Goal: Navigation & Orientation: Find specific page/section

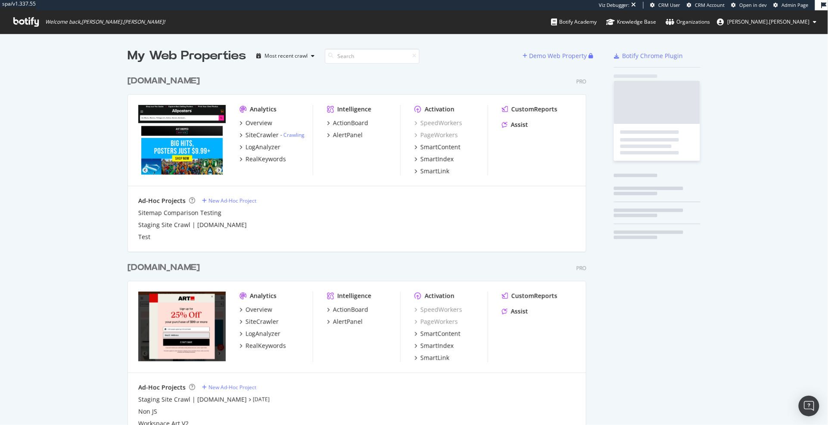
scroll to position [389, 465]
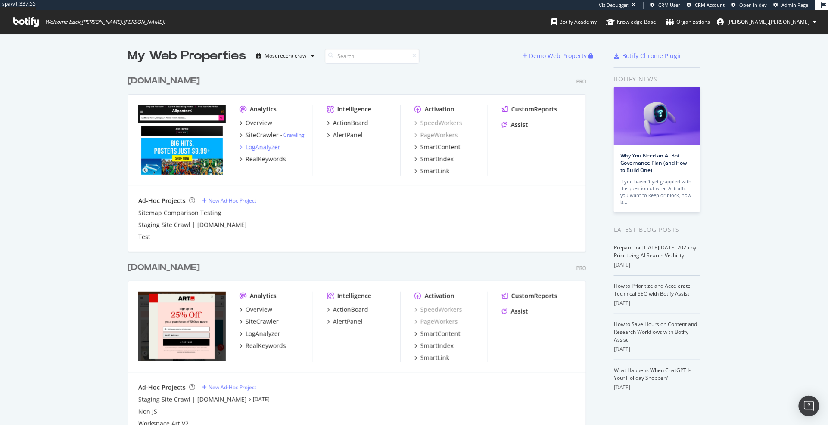
click at [270, 148] on div "LogAnalyzer" at bounding box center [262, 147] width 35 height 9
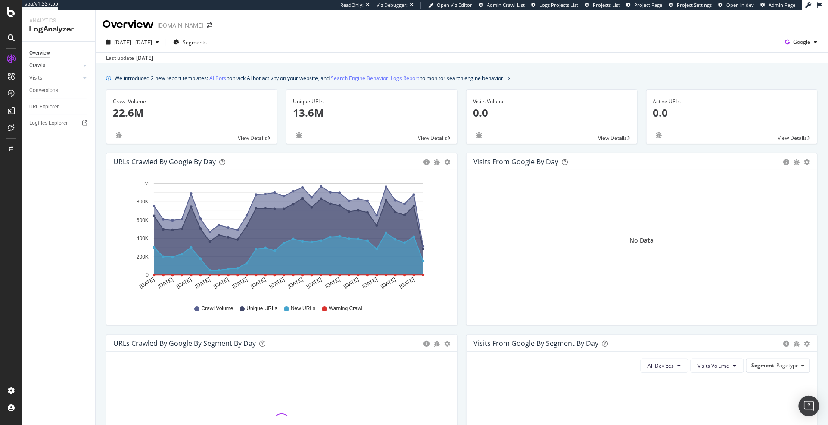
click at [63, 66] on link "Crawls" at bounding box center [54, 65] width 51 height 9
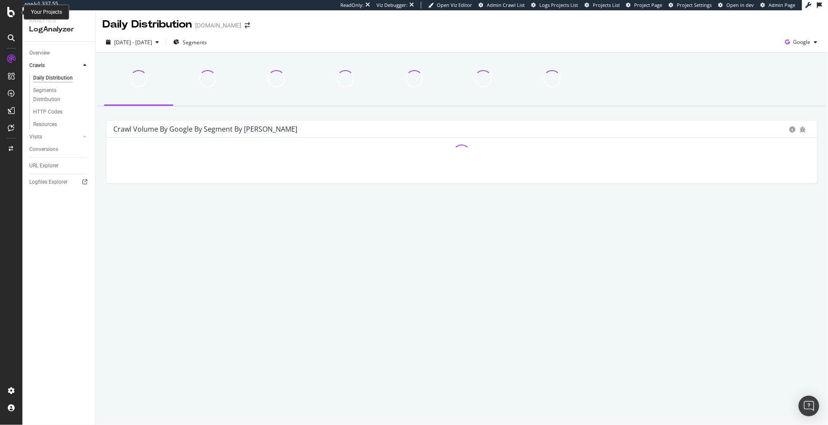
click at [11, 13] on icon at bounding box center [11, 12] width 8 height 10
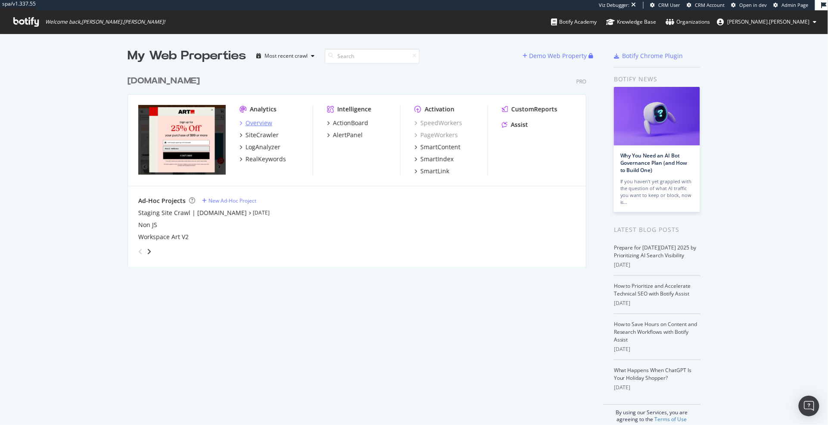
scroll to position [202, 465]
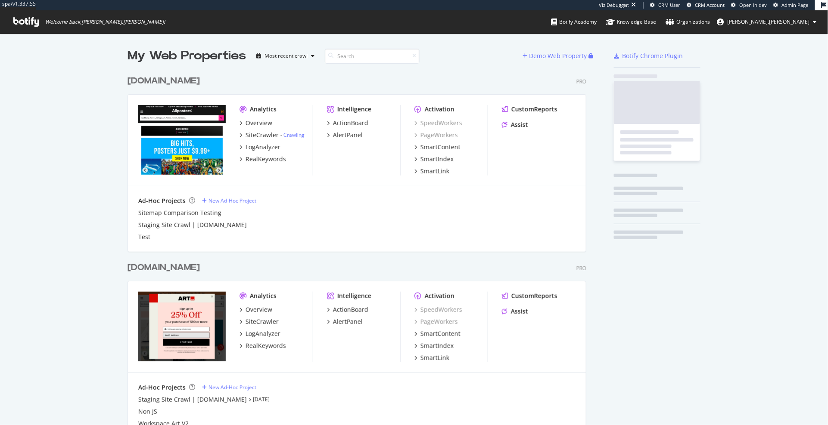
scroll to position [389, 465]
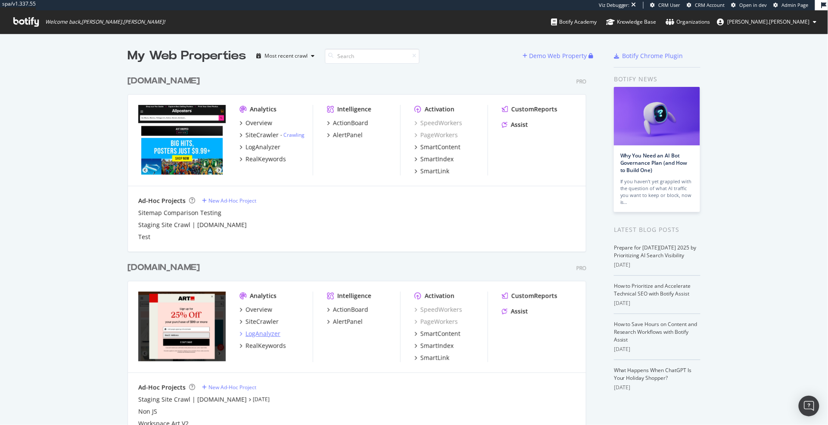
click at [256, 333] on div "LogAnalyzer" at bounding box center [262, 334] width 35 height 9
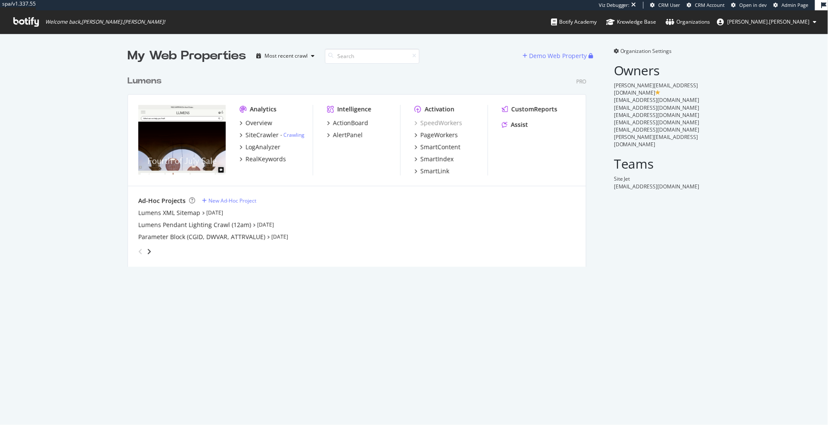
scroll to position [202, 465]
click at [256, 136] on div "SiteCrawler" at bounding box center [261, 135] width 33 height 9
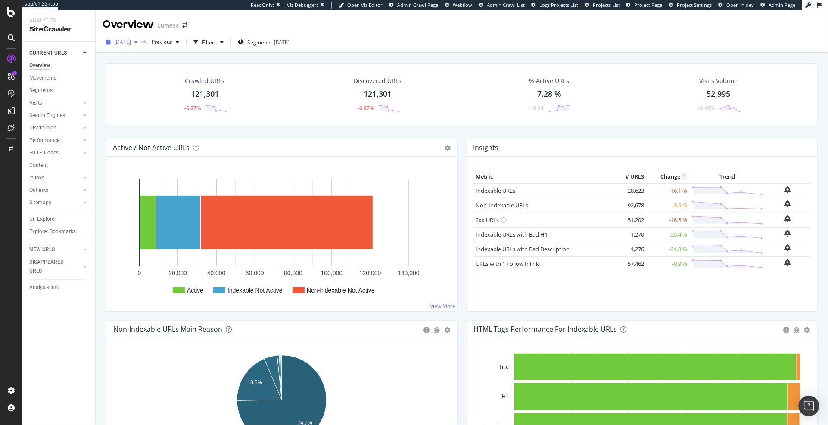
click at [131, 41] on span "[DATE]" at bounding box center [122, 41] width 17 height 7
click at [39, 375] on div "Configure and access your website analyses" at bounding box center [78, 373] width 103 height 7
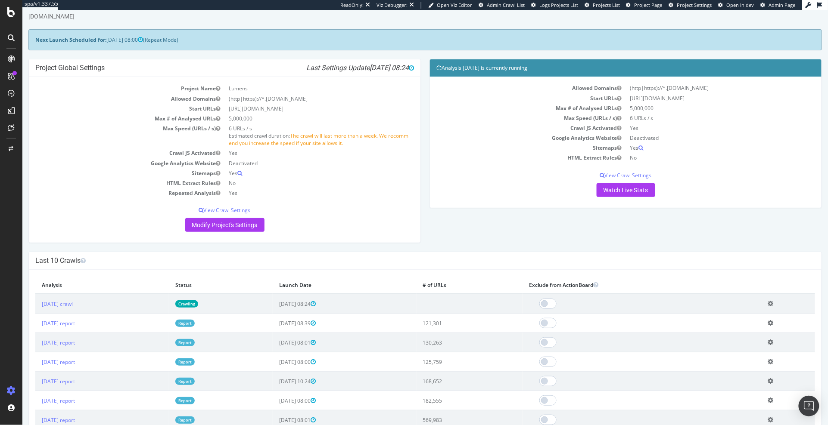
scroll to position [3, 0]
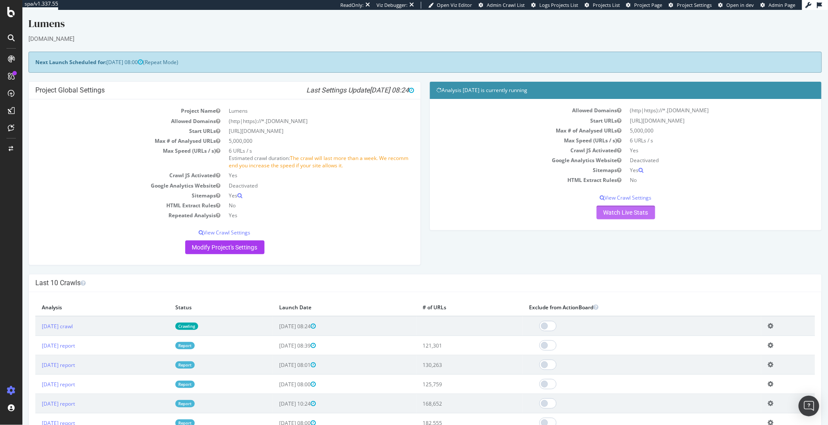
click at [634, 212] on link "Watch Live Stats" at bounding box center [625, 212] width 59 height 14
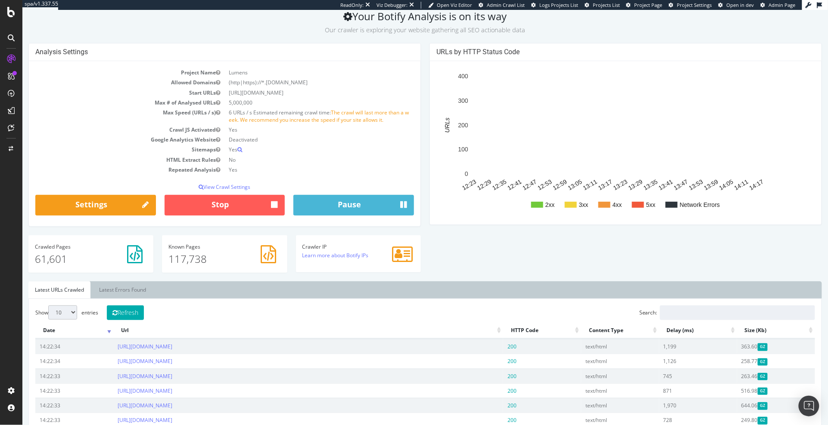
scroll to position [40, 0]
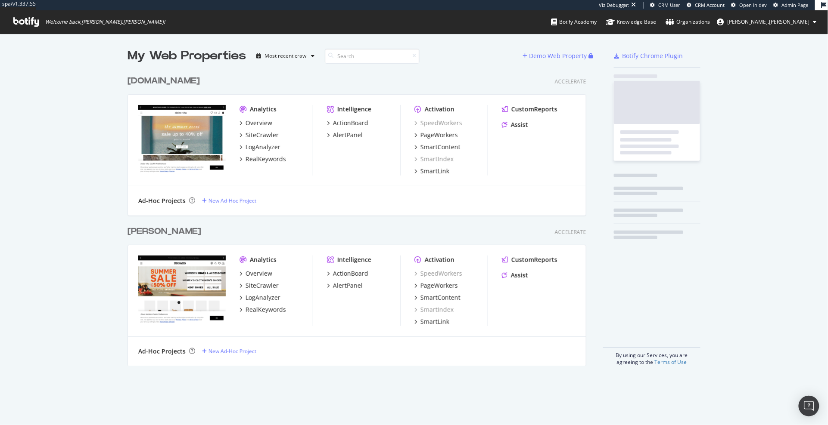
scroll to position [301, 465]
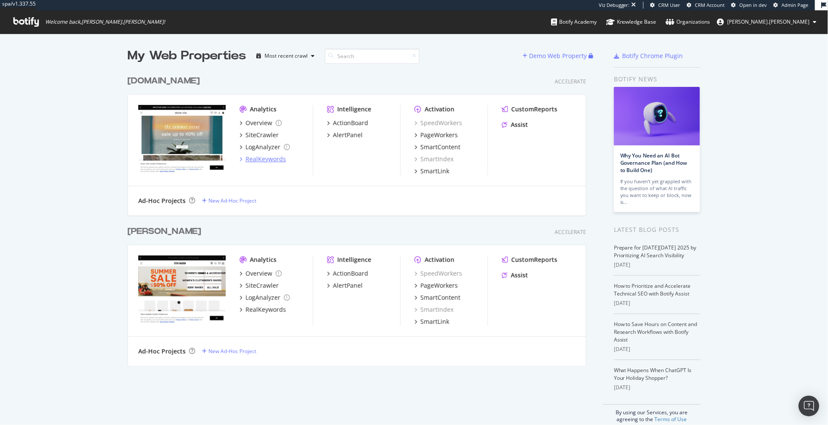
click at [267, 161] on div "RealKeywords" at bounding box center [265, 159] width 40 height 9
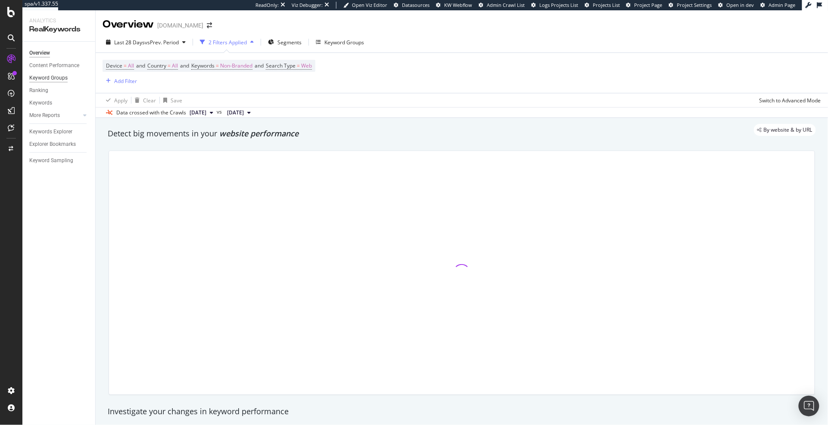
click at [59, 77] on div "Keyword Groups" at bounding box center [48, 78] width 38 height 9
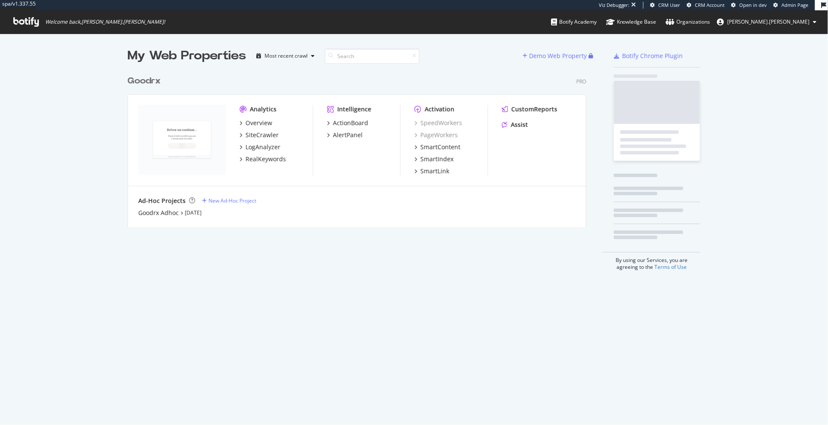
scroll to position [162, 465]
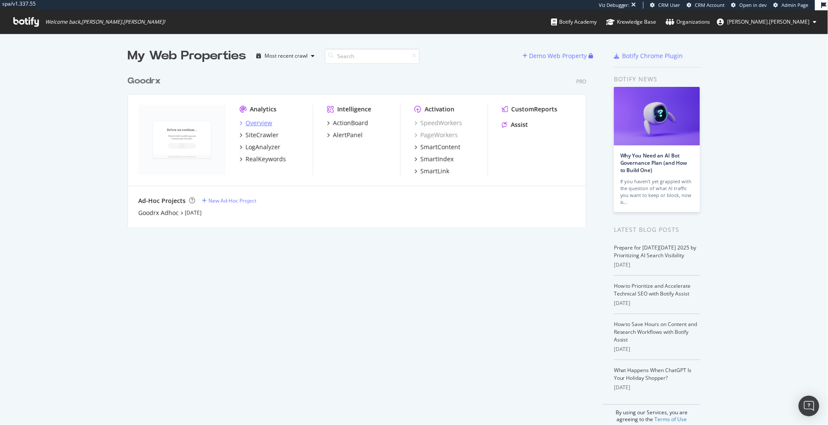
click at [257, 126] on div "Overview" at bounding box center [258, 123] width 27 height 9
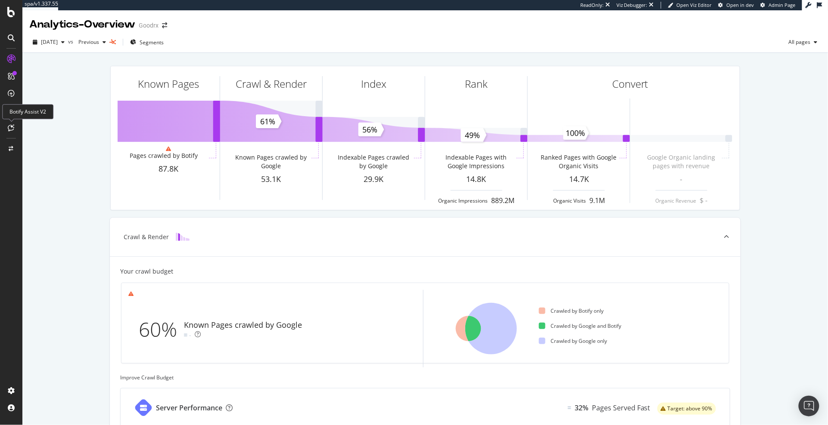
click at [12, 130] on icon at bounding box center [11, 127] width 6 height 7
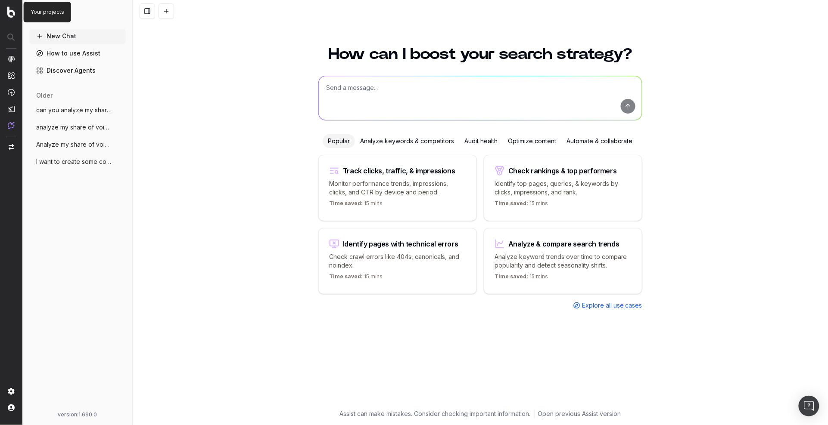
click at [11, 14] on img at bounding box center [11, 11] width 8 height 11
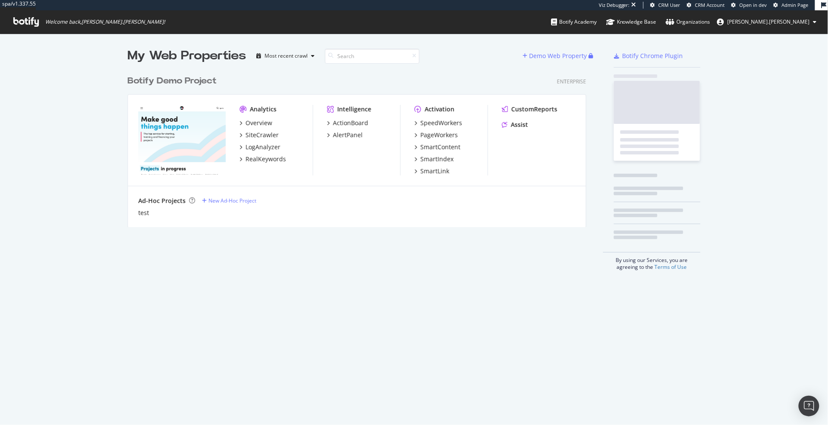
scroll to position [162, 465]
